Goal: Information Seeking & Learning: Learn about a topic

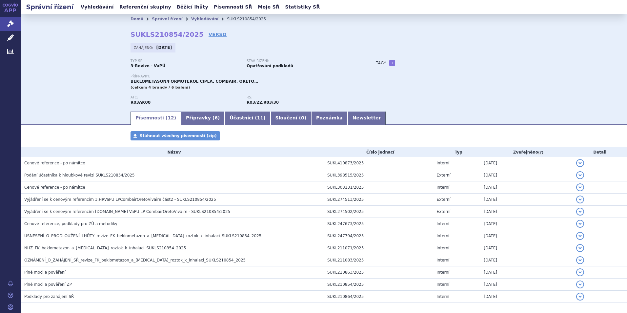
click at [96, 5] on link "Vyhledávání" at bounding box center [97, 7] width 37 height 9
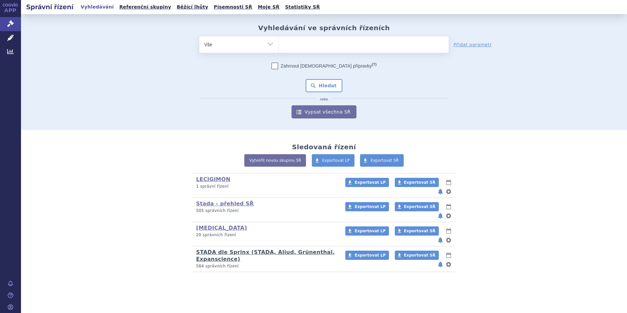
click at [207, 249] on link "STADA dle Sprinx (STADA, Aliud, Grünenthal, Expanscience)" at bounding box center [265, 255] width 139 height 13
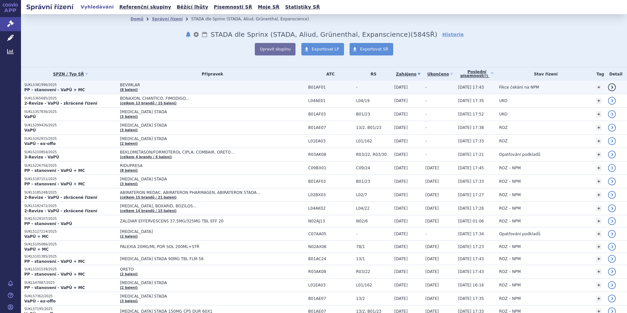
click at [117, 87] on td "BEVIMLAR (8 balení)" at bounding box center [211, 87] width 188 height 13
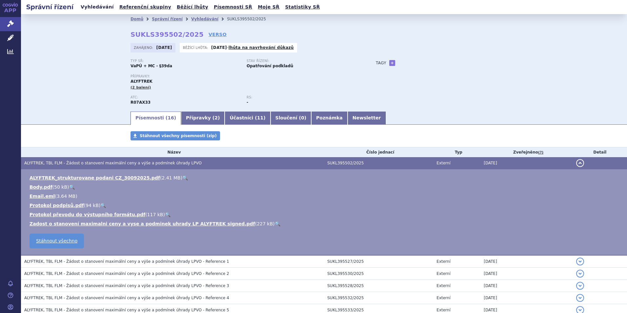
click at [96, 7] on link "Vyhledávání" at bounding box center [97, 7] width 37 height 9
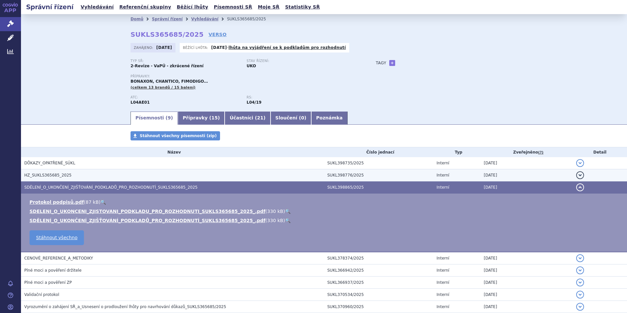
scroll to position [51, 0]
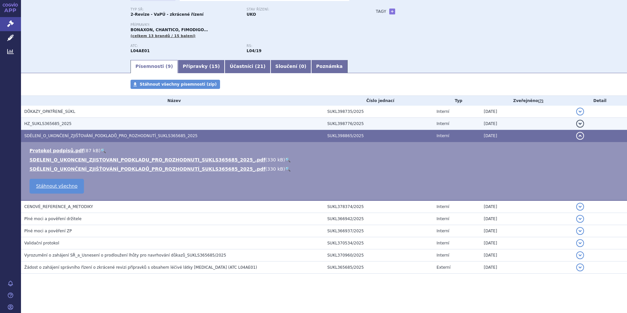
click at [43, 124] on span "HZ_SUKLS365685_2025" at bounding box center [47, 123] width 47 height 5
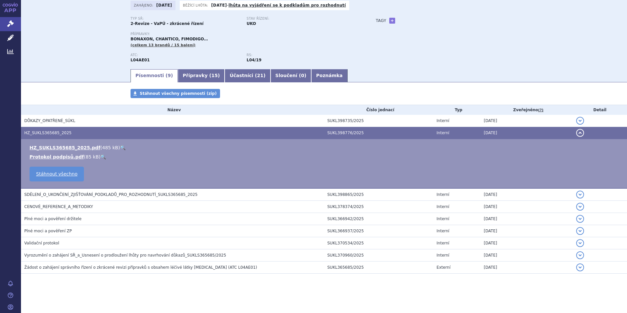
scroll to position [42, 0]
click at [41, 146] on link "HZ_SUKLS365685_2025.pdf" at bounding box center [65, 147] width 71 height 5
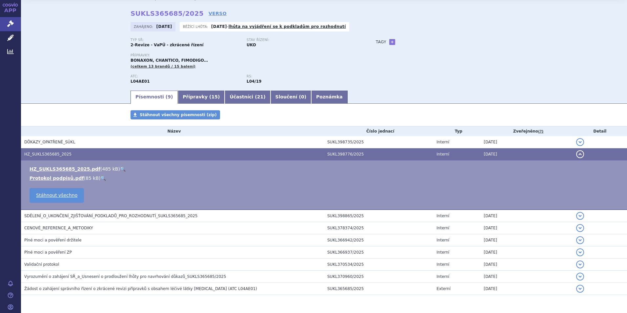
scroll to position [0, 0]
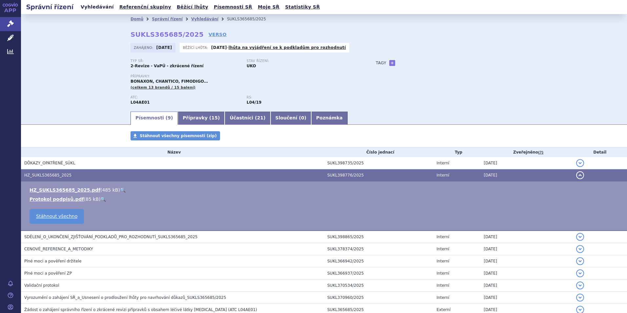
click at [94, 8] on link "Vyhledávání" at bounding box center [97, 7] width 37 height 9
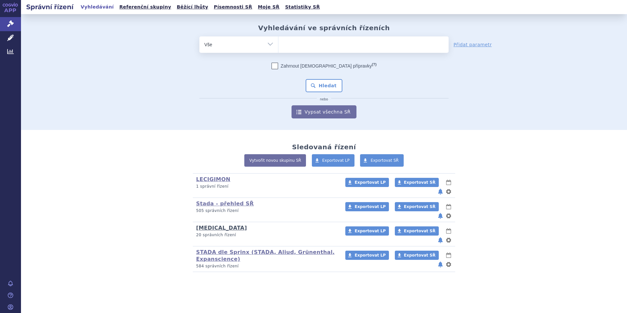
click at [214, 225] on link "Tapentadol" at bounding box center [221, 228] width 51 height 6
